Goal: Task Accomplishment & Management: Complete application form

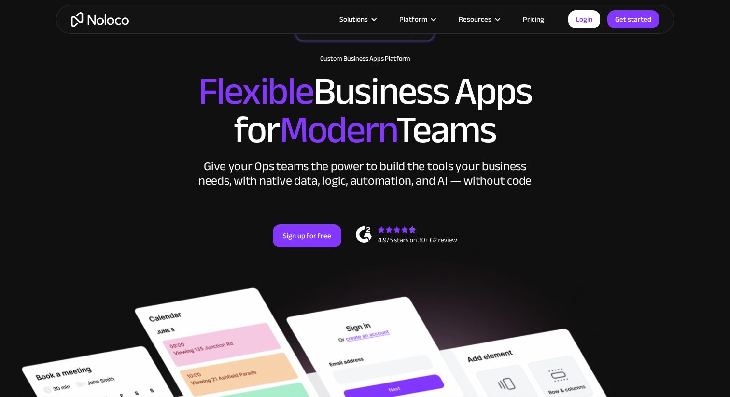
scroll to position [56, 0]
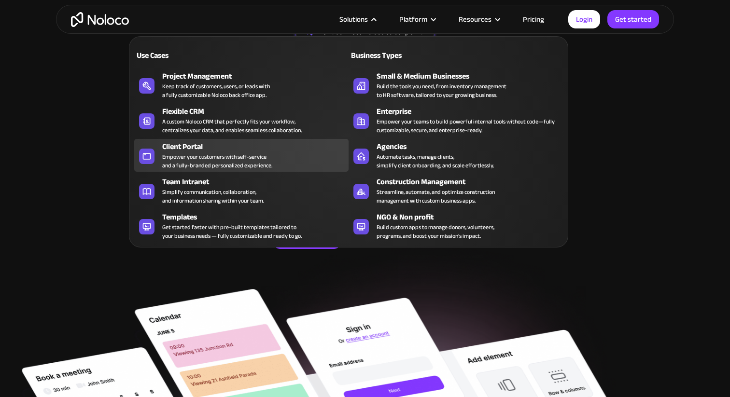
click at [183, 148] on div "Client Portal" at bounding box center [257, 147] width 191 height 12
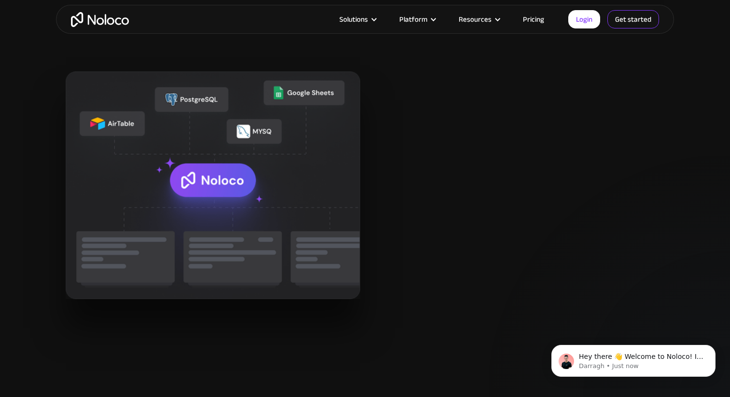
click at [0, 0] on link "Get started" at bounding box center [0, 0] width 0 height 0
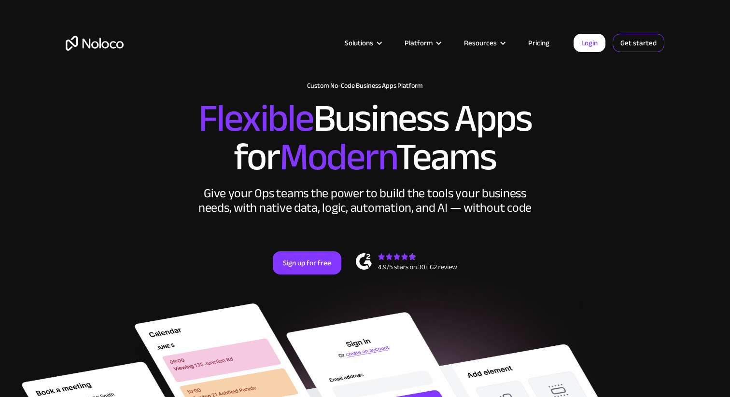
click at [0, 0] on link "Get started" at bounding box center [0, 0] width 0 height 0
